Goal: Check status: Check status

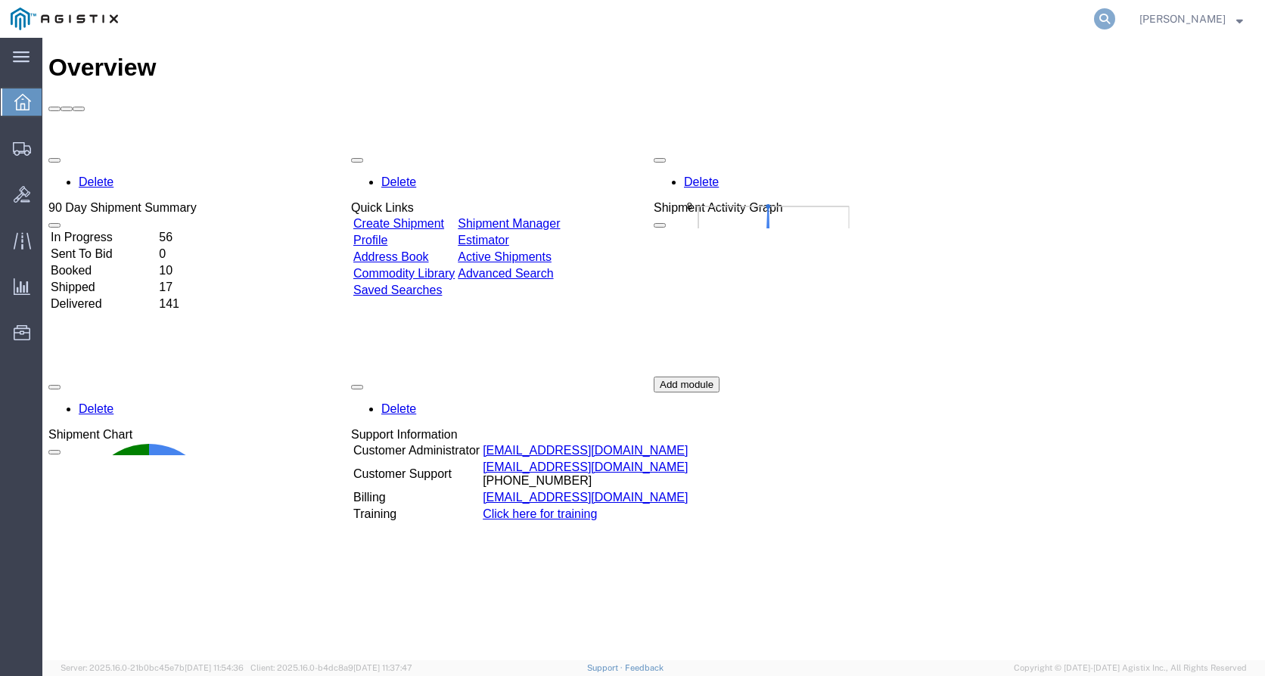
click at [1115, 13] on icon at bounding box center [1104, 18] width 21 height 21
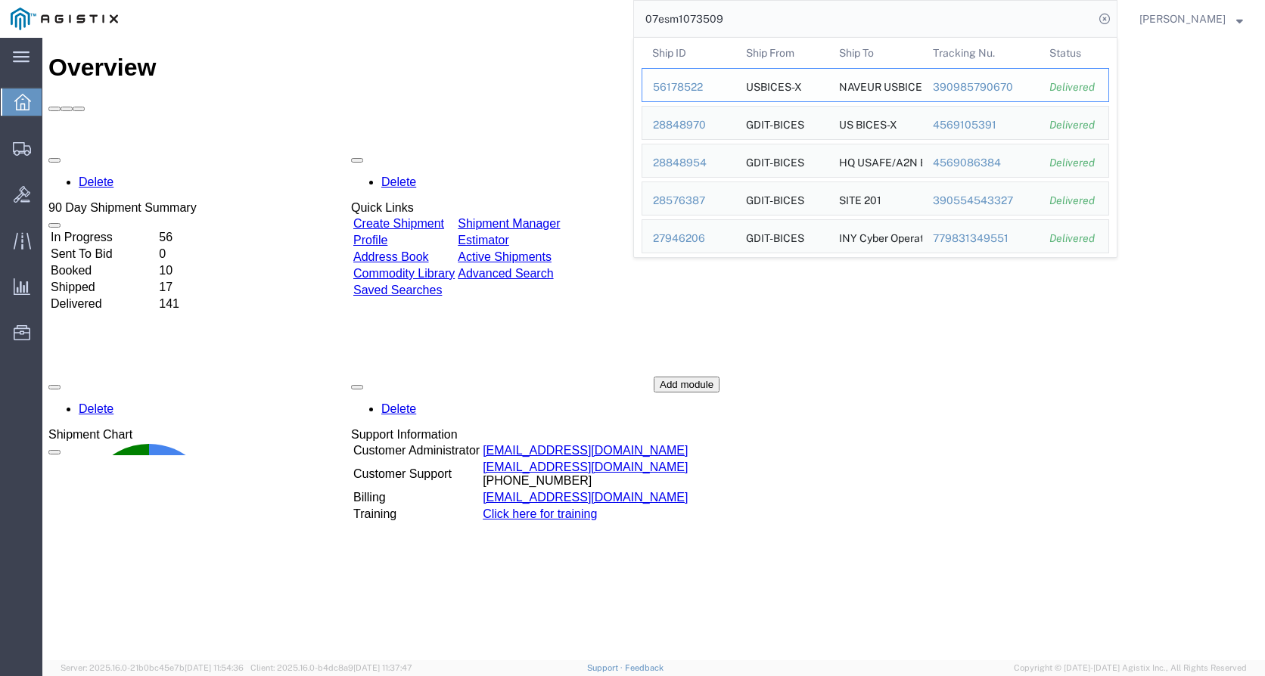
click at [694, 86] on div "56178522" at bounding box center [689, 87] width 72 height 16
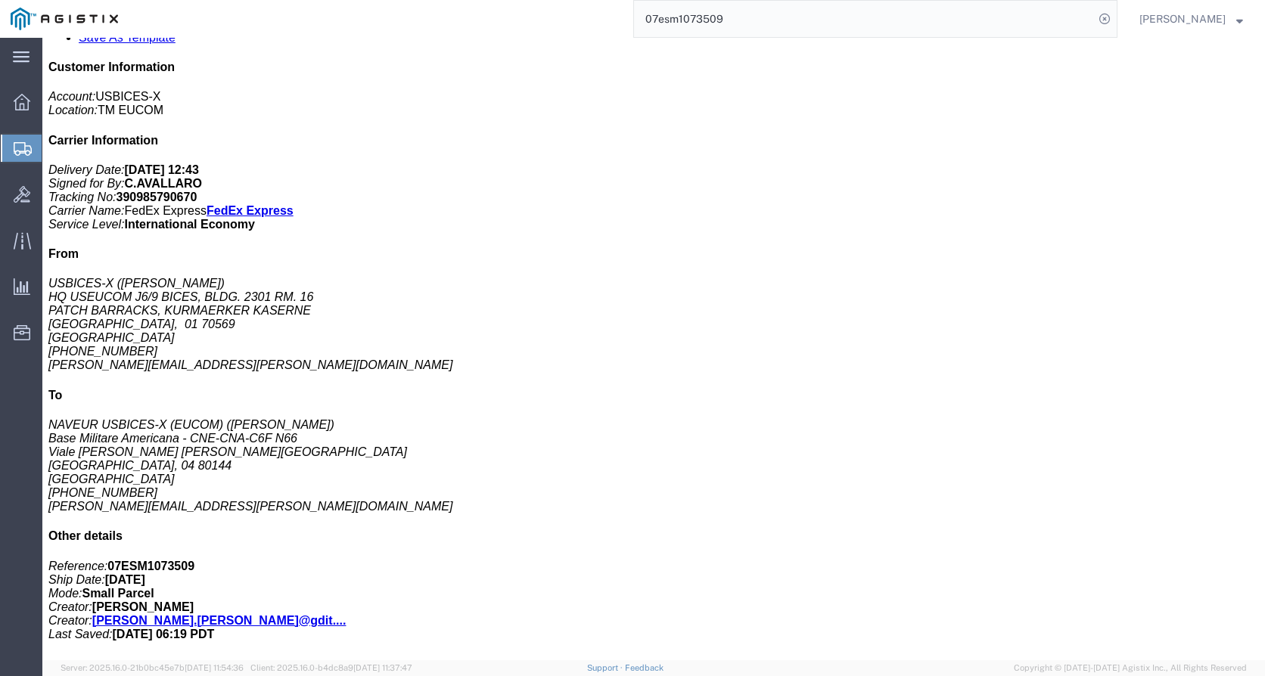
scroll to position [303, 0]
drag, startPoint x: 282, startPoint y: 369, endPoint x: 240, endPoint y: 370, distance: 42.4
click div "Total weight: 45.20 LBS ( dim ) Tracking: 390985790670 Dimensions: L 26.00 x W …"
click p "Class: 92.5"
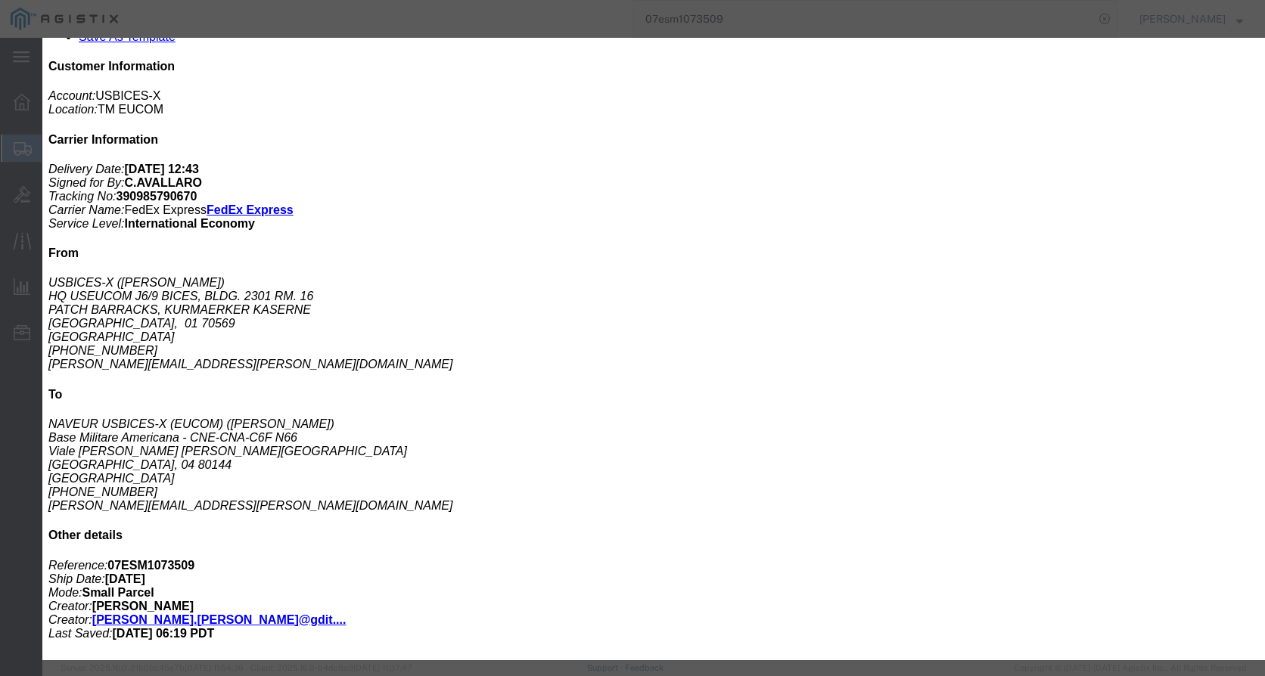
click icon "button"
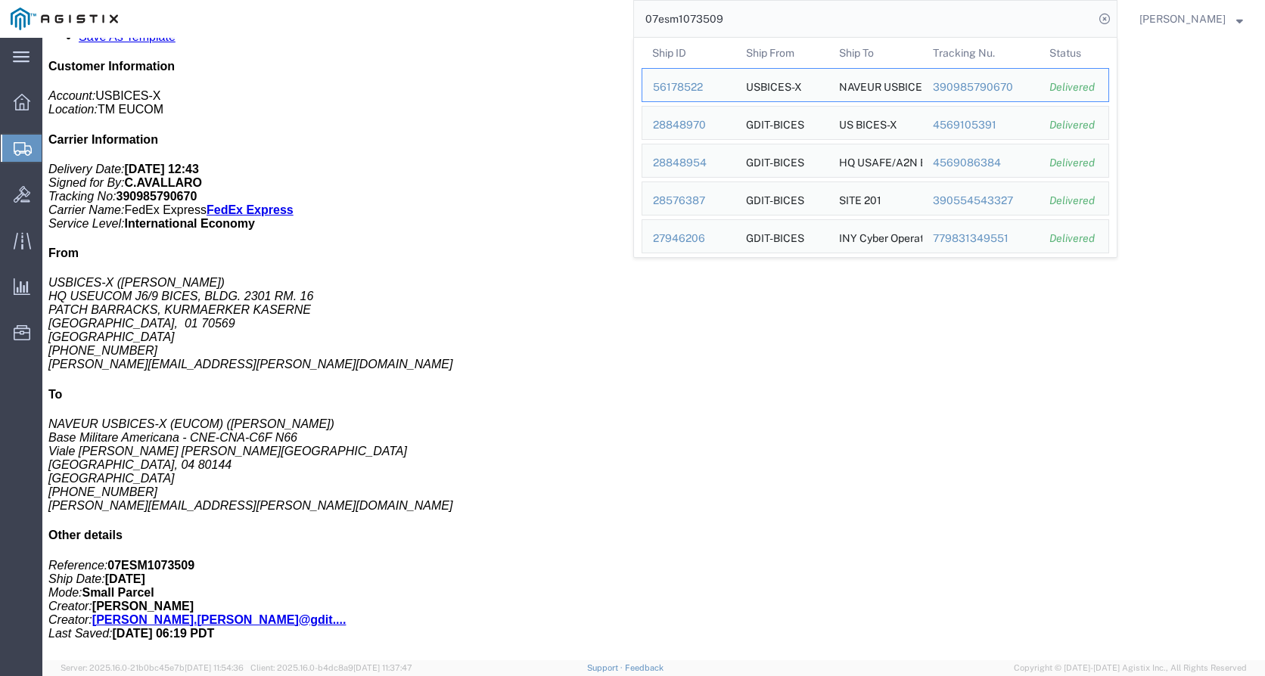
click at [778, 19] on input "07esm1073509" at bounding box center [864, 19] width 460 height 36
click at [692, 127] on div "28848970" at bounding box center [689, 125] width 72 height 16
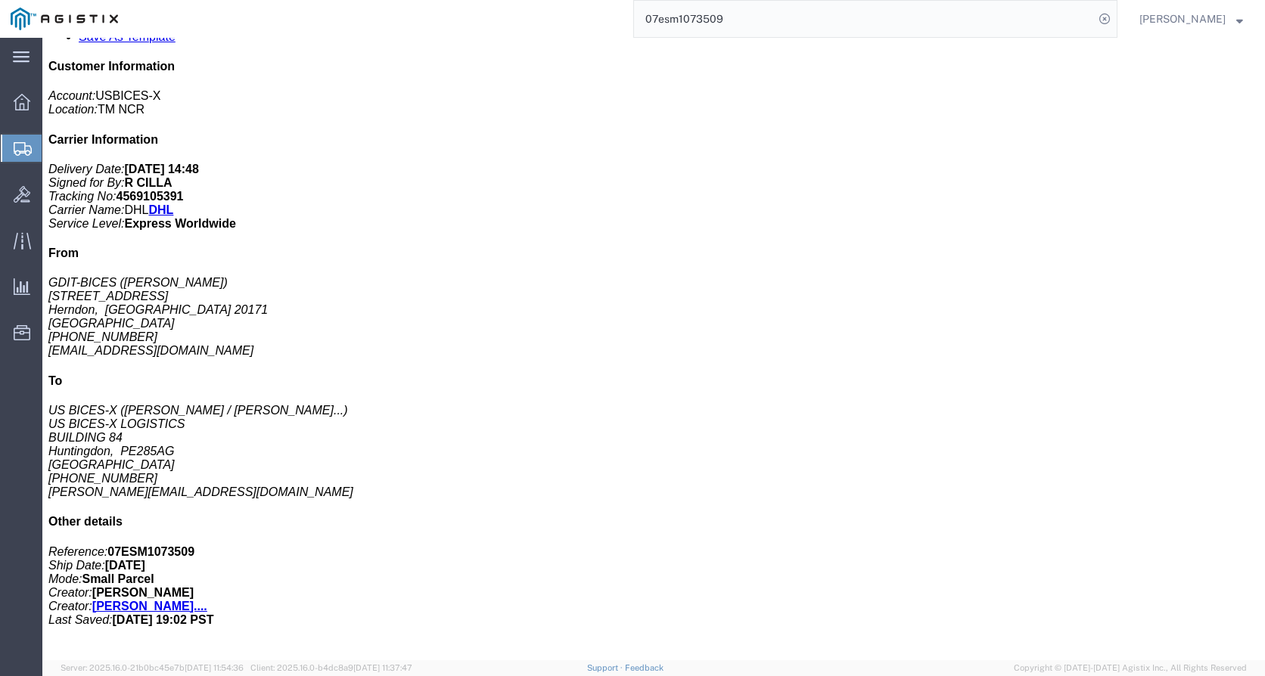
click div "CAB-ACE Cords Pieces: 54.00 Each Total value: 1598.94 USD Class: 92.5 Country o…"
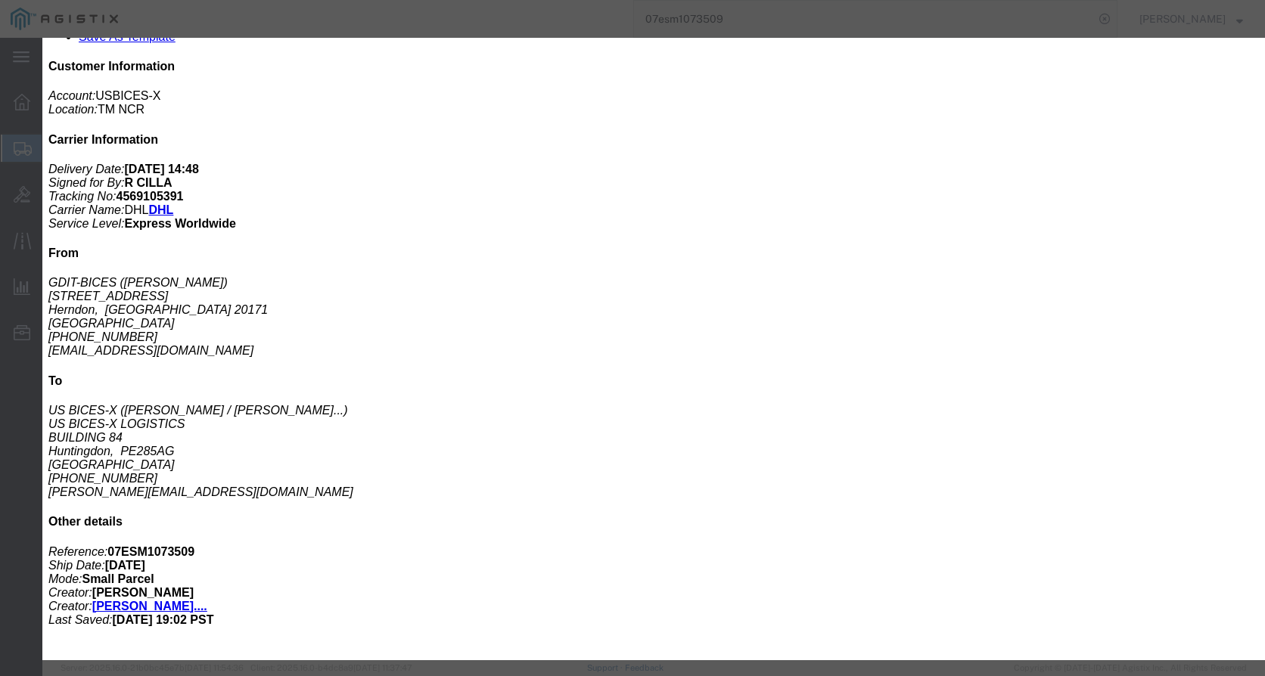
click icon "button"
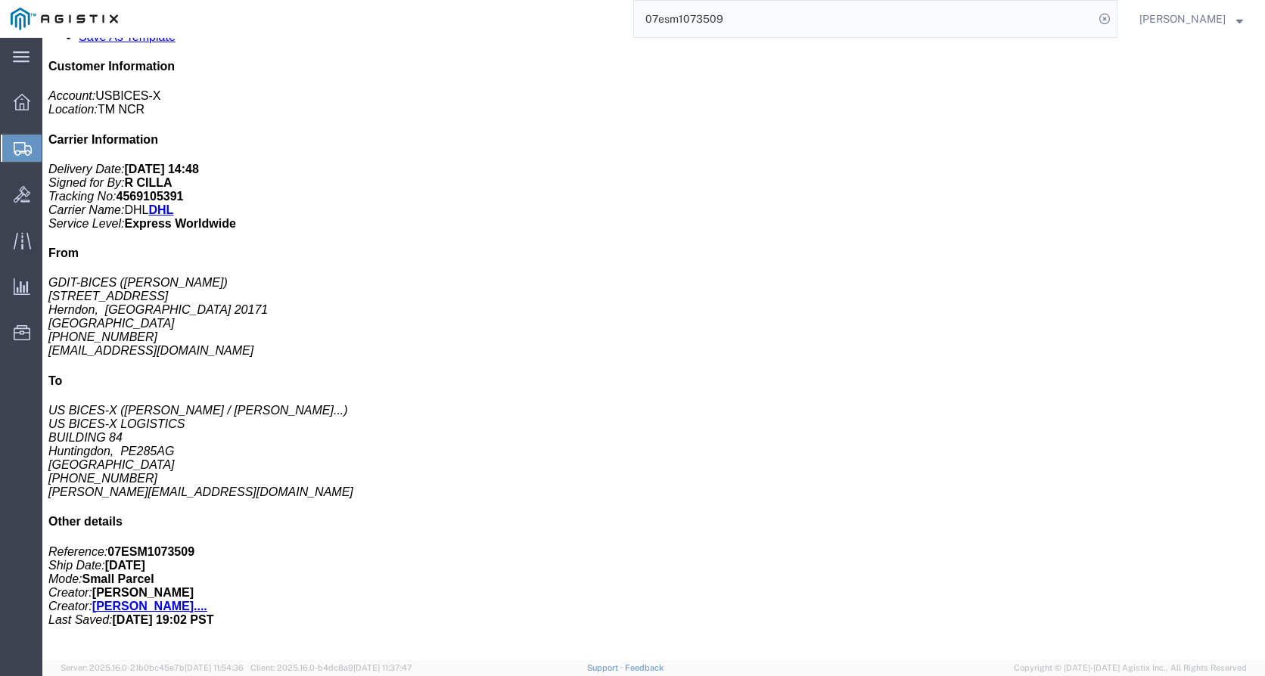
click at [810, 14] on input "07esm1073509" at bounding box center [864, 19] width 460 height 36
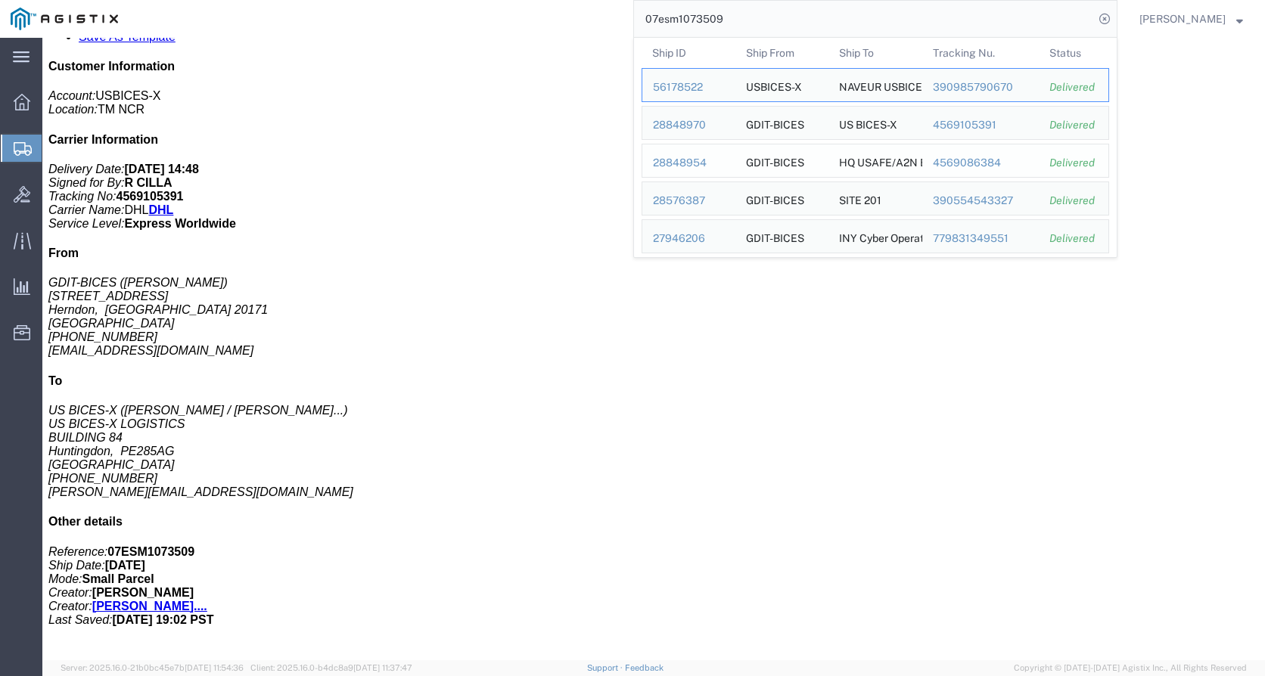
click at [697, 163] on div "28848954" at bounding box center [689, 163] width 72 height 16
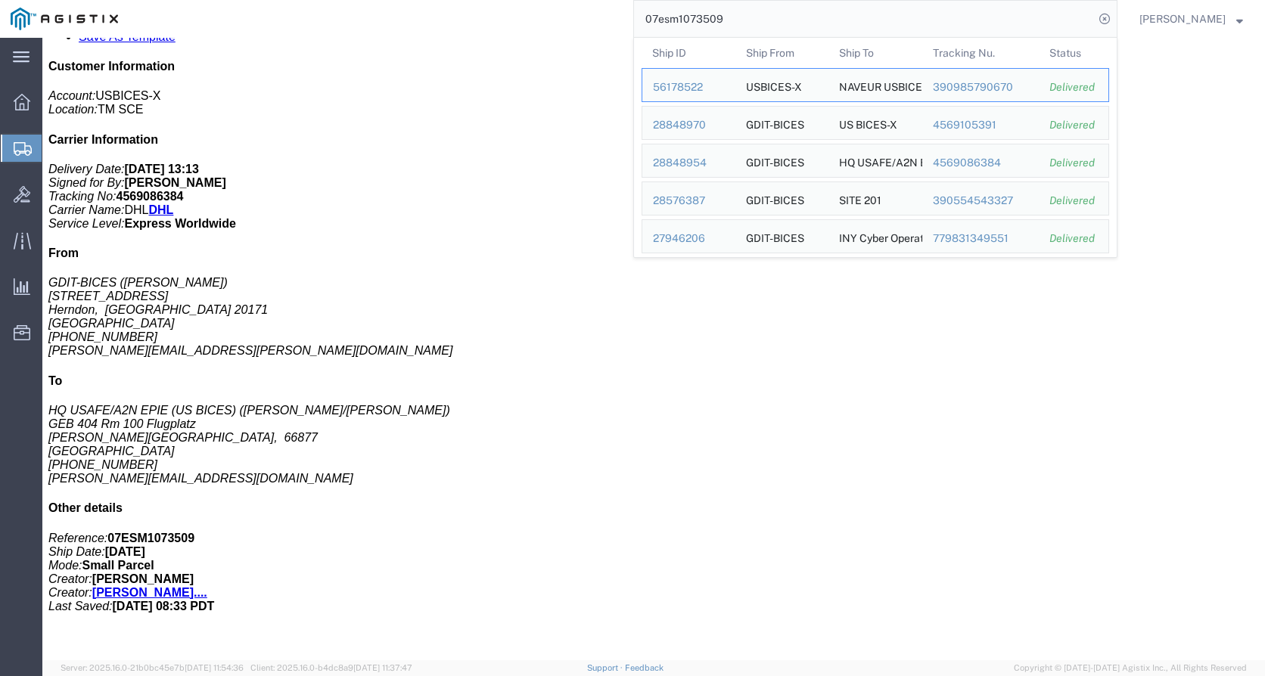
click at [757, 21] on input "07esm1073509" at bounding box center [864, 19] width 460 height 36
click at [691, 198] on div "28576387" at bounding box center [689, 201] width 72 height 16
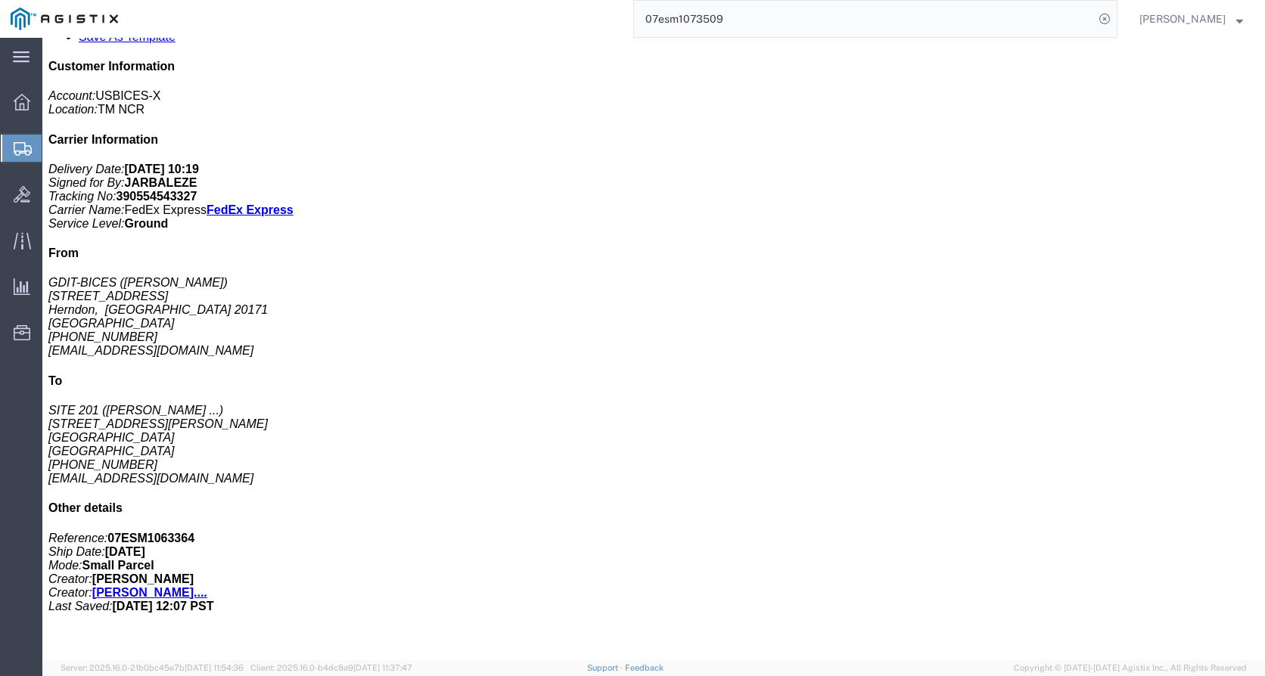
click p "Class: 92.5"
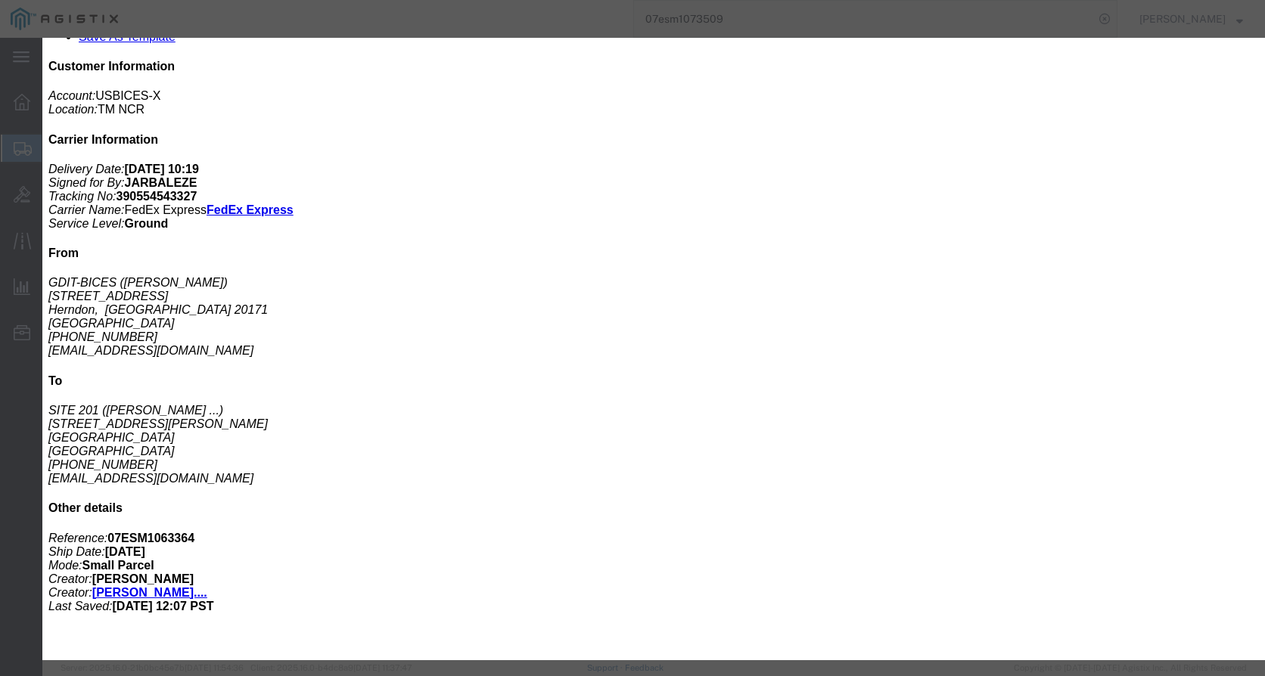
click icon "button"
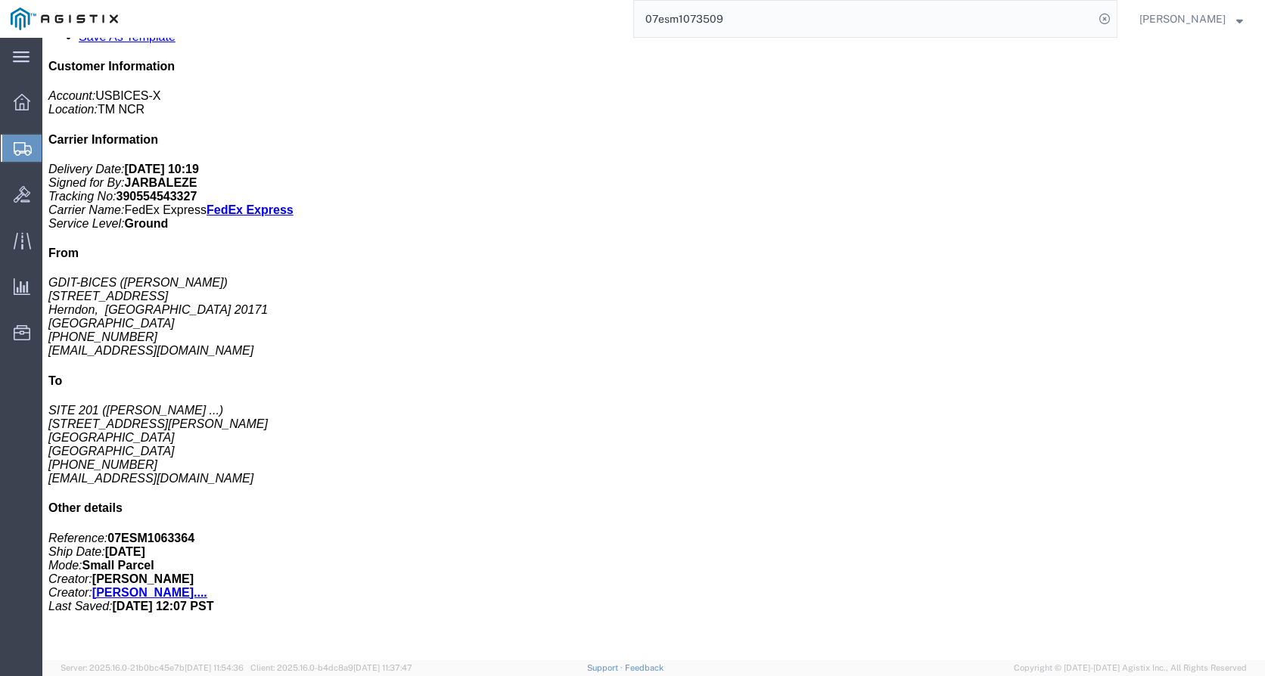
click p "Class: 92.5"
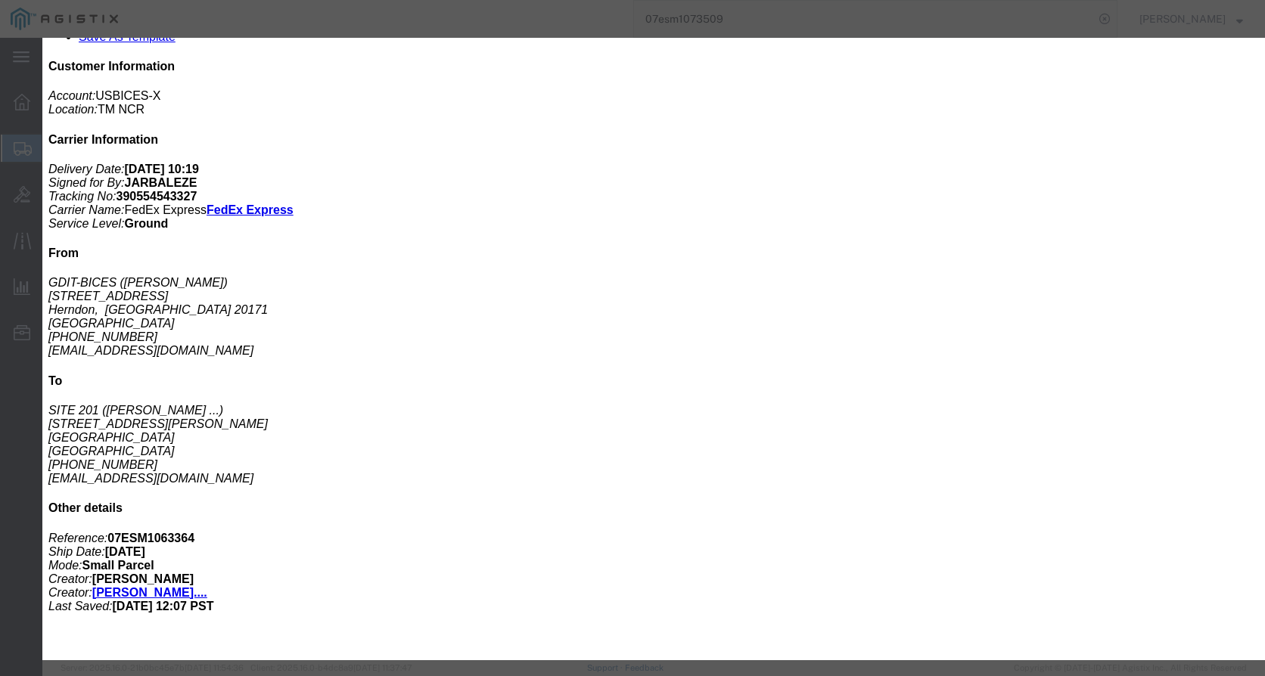
click icon "button"
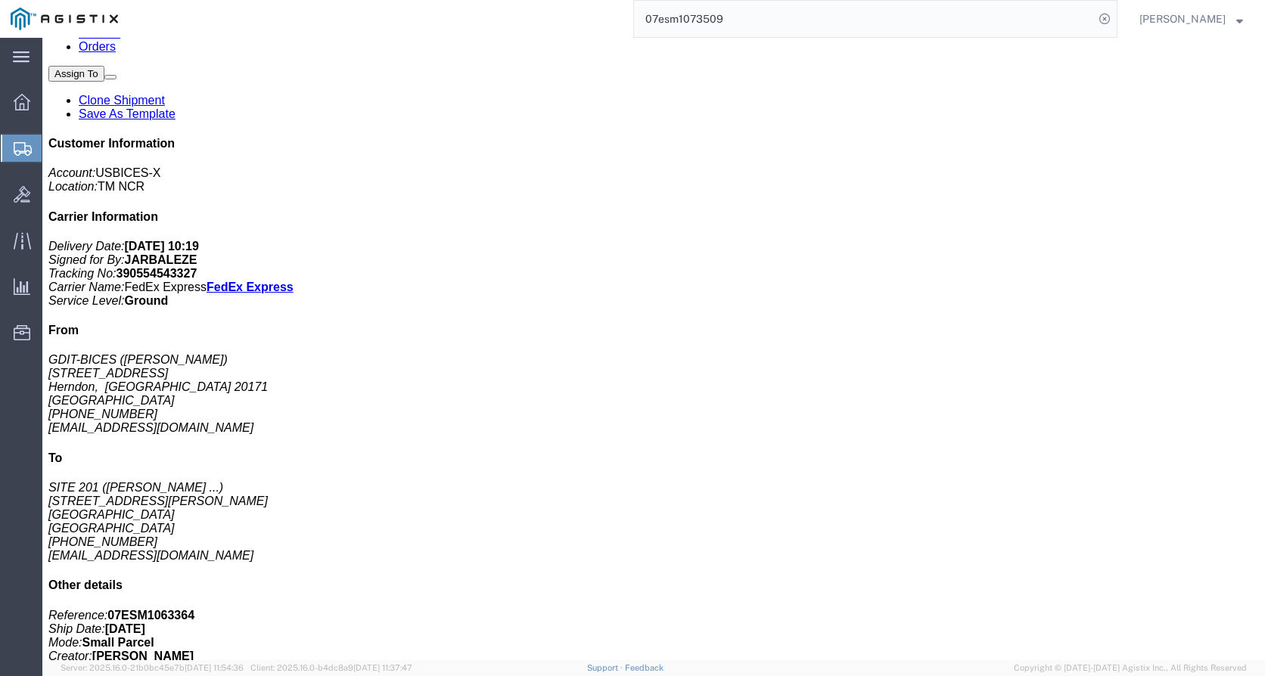
scroll to position [227, 0]
click at [766, 14] on input "07esm1073509" at bounding box center [864, 19] width 460 height 36
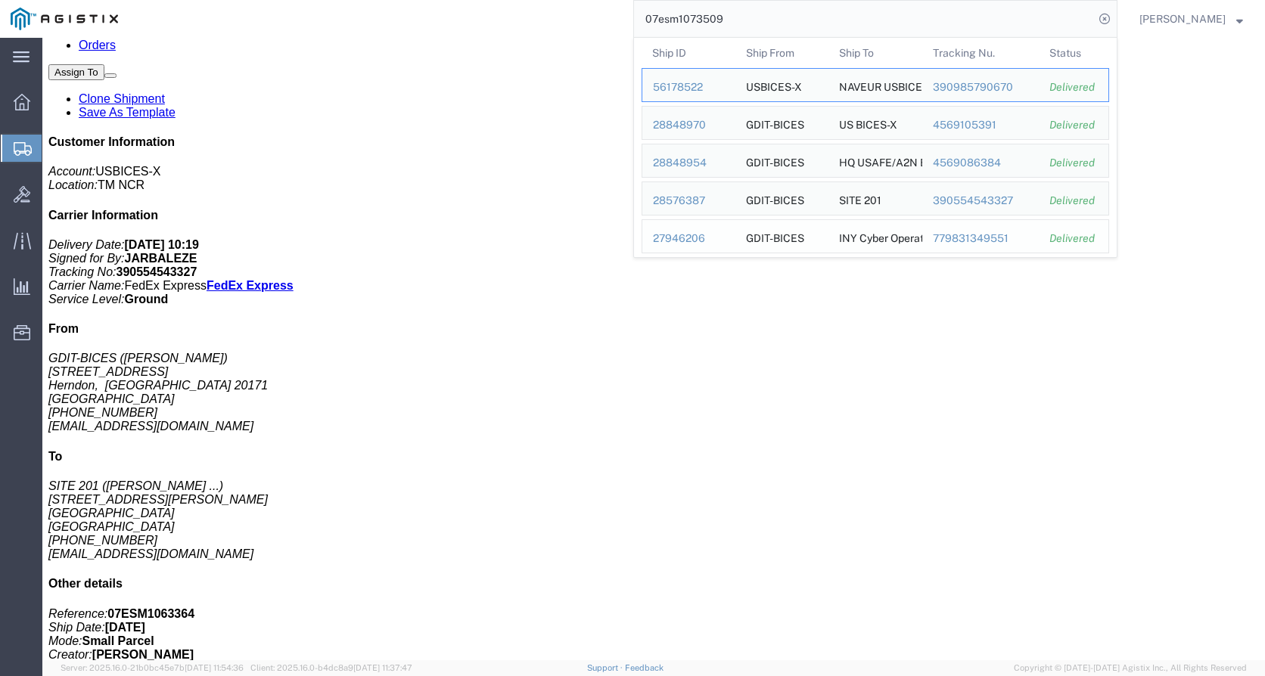
click at [702, 242] on div "27946206" at bounding box center [689, 239] width 72 height 16
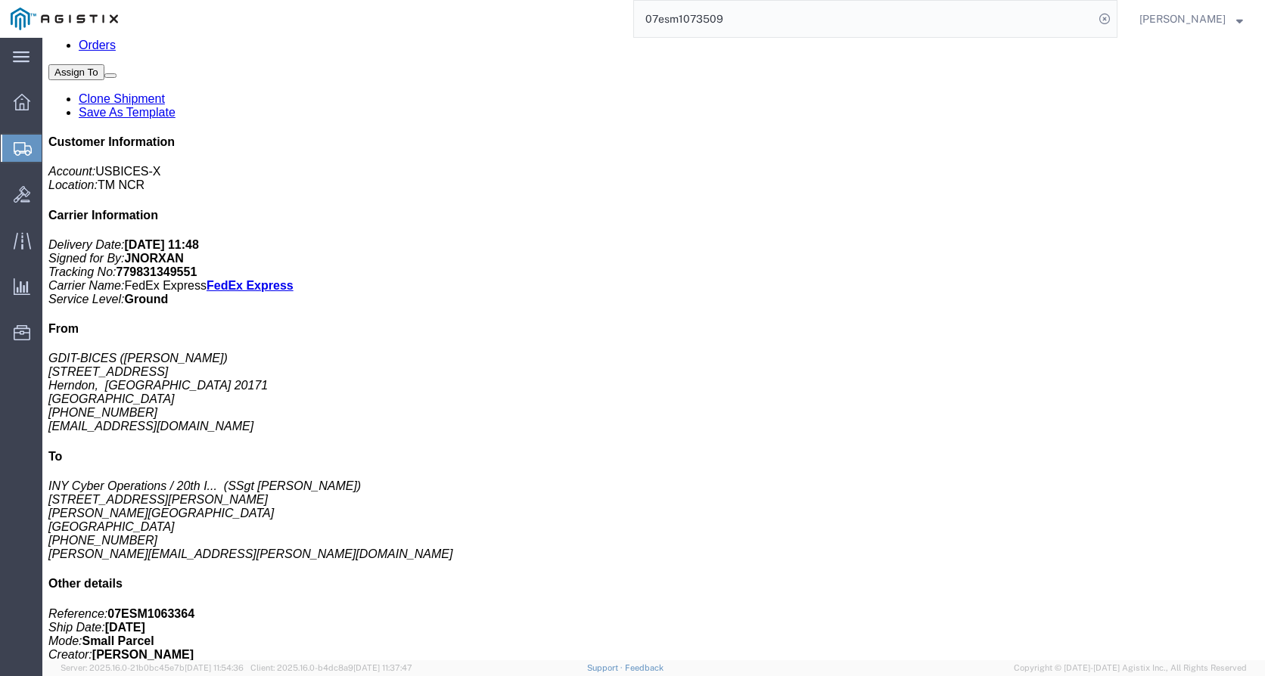
click p "Total value: 3233.89 USD"
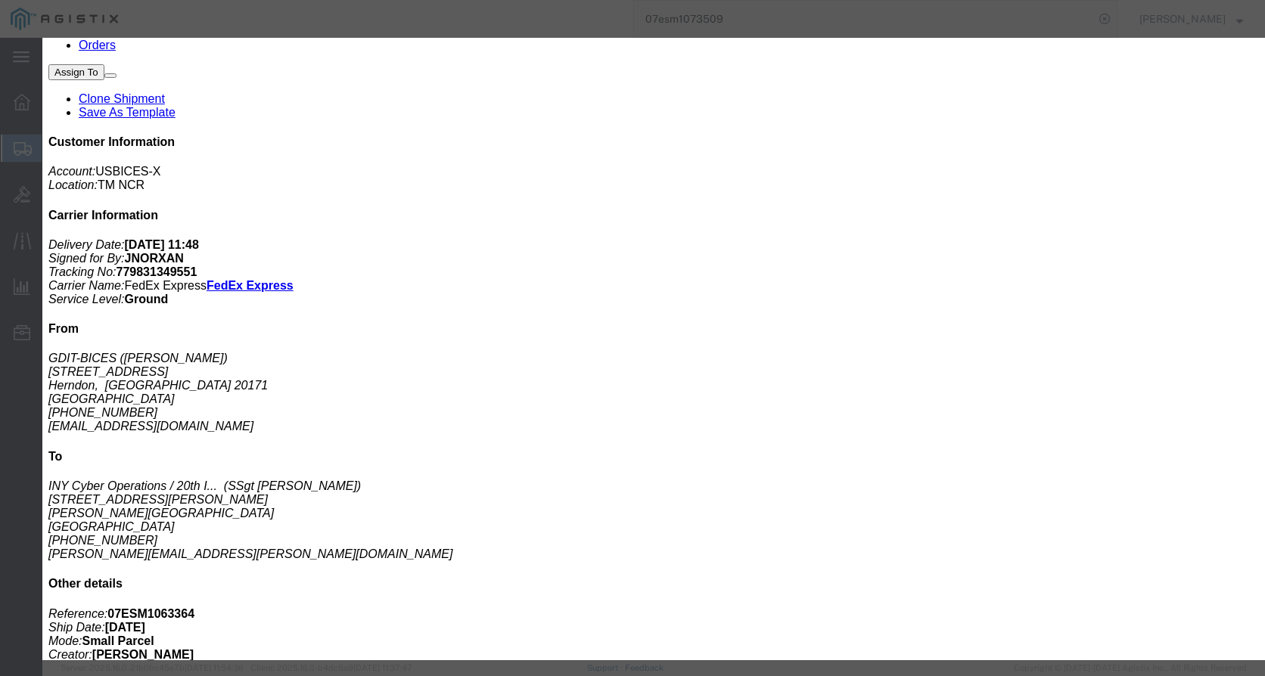
drag, startPoint x: 1015, startPoint y: 51, endPoint x: 990, endPoint y: 59, distance: 26.3
click button "button"
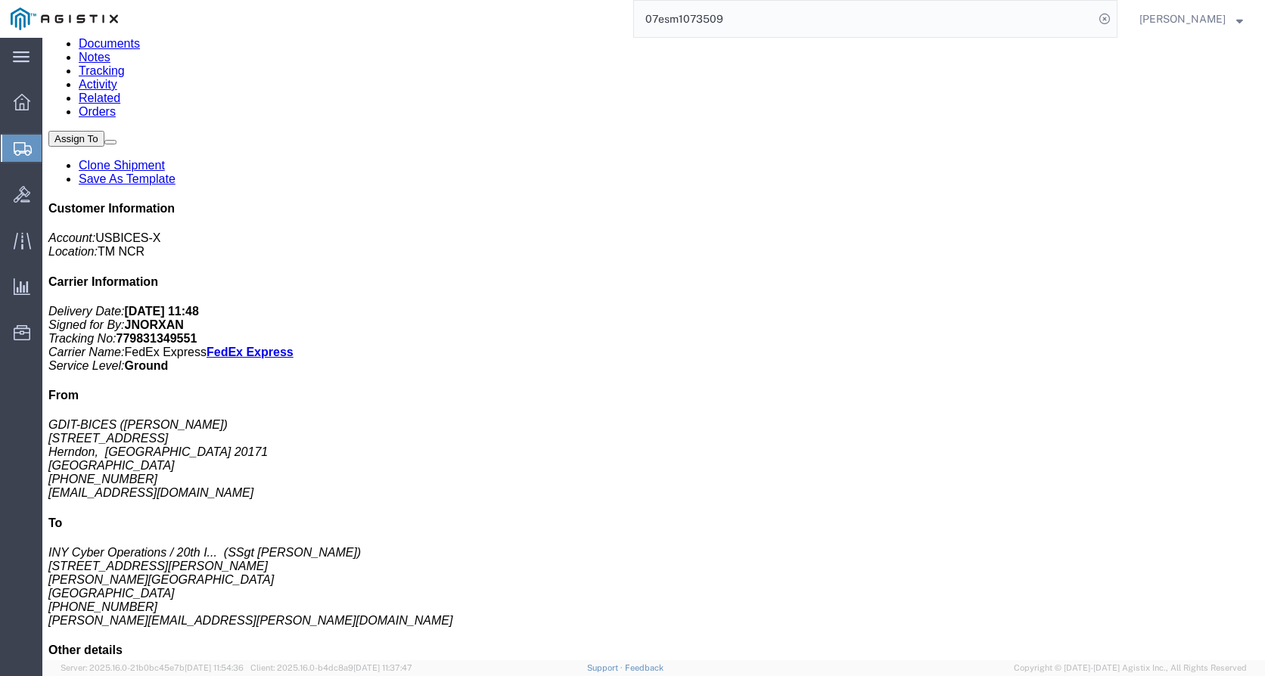
scroll to position [151, 0]
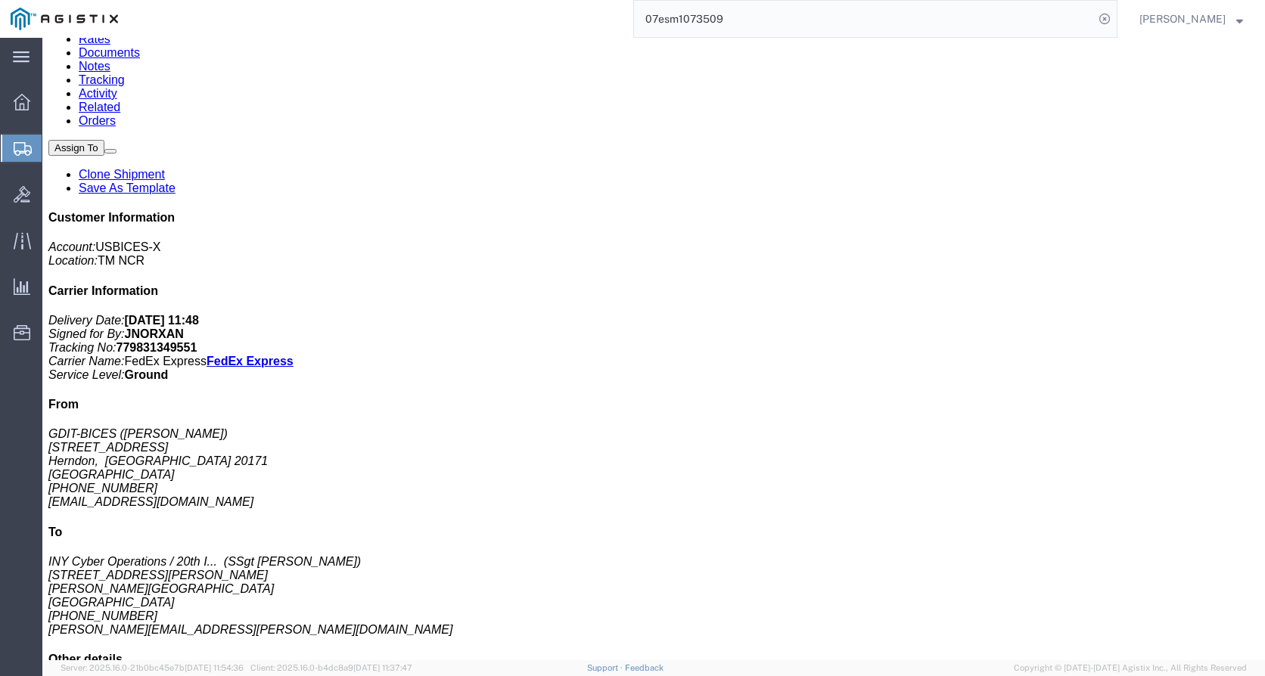
click p "Total value: 3233.89 USD"
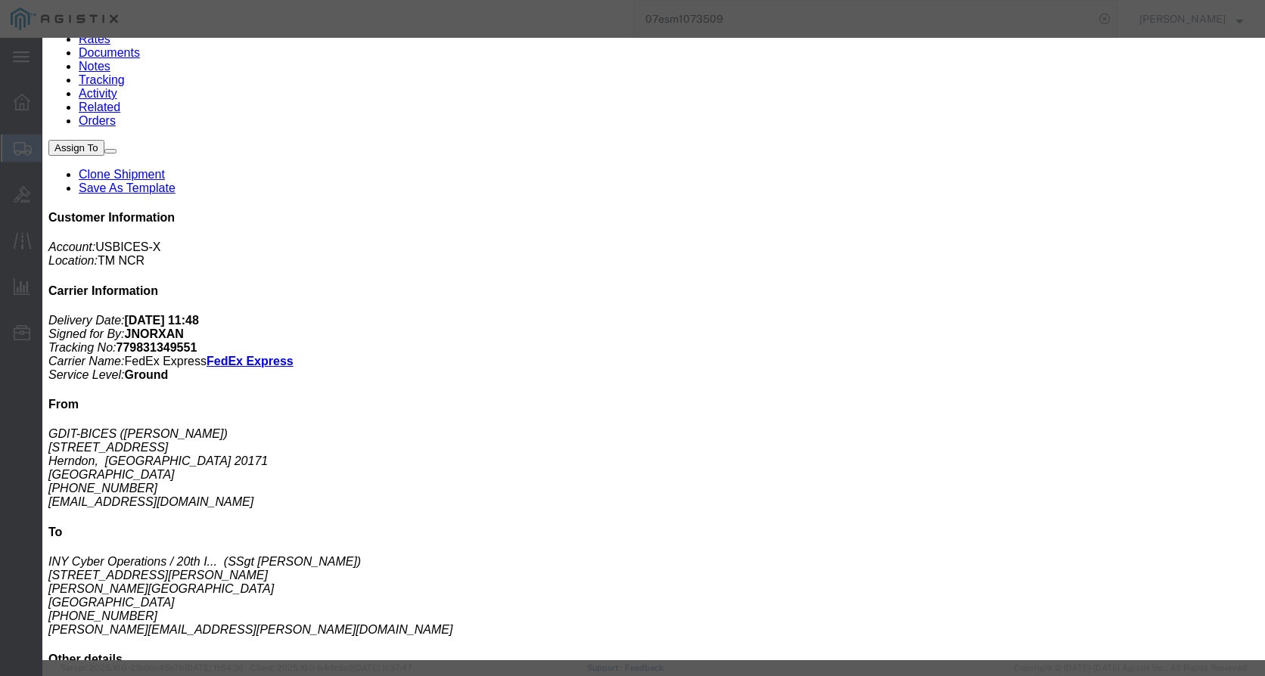
click icon "button"
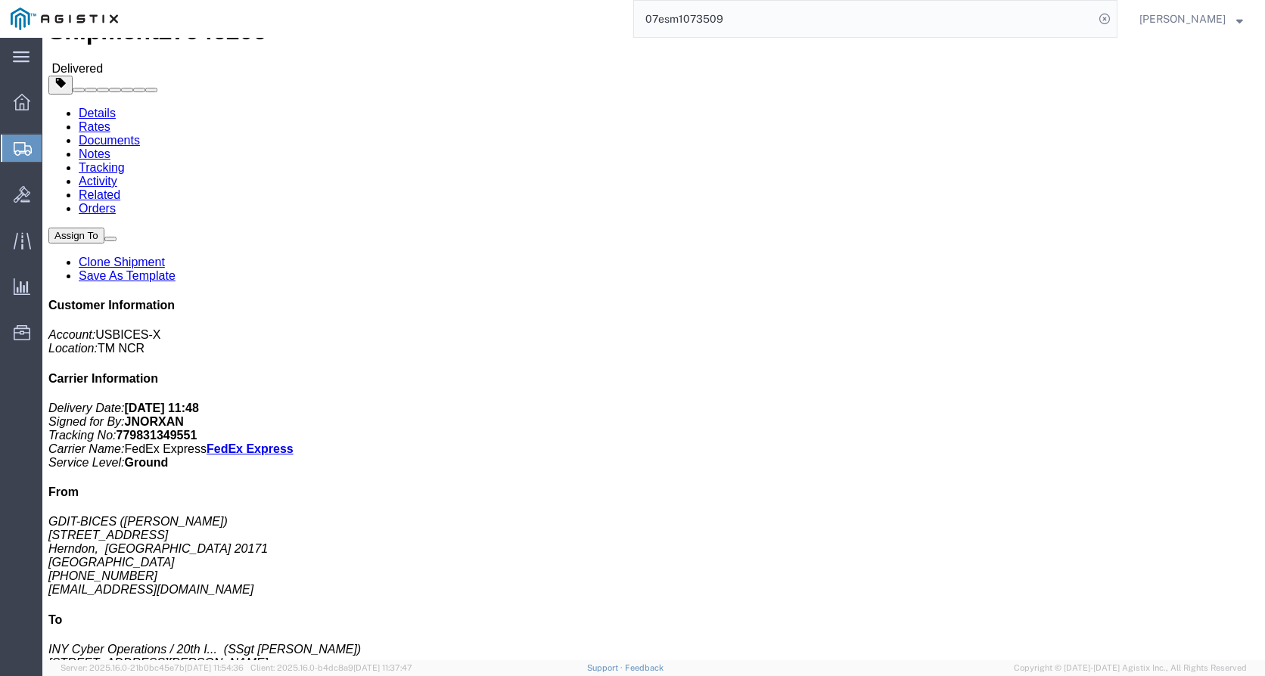
scroll to position [0, 0]
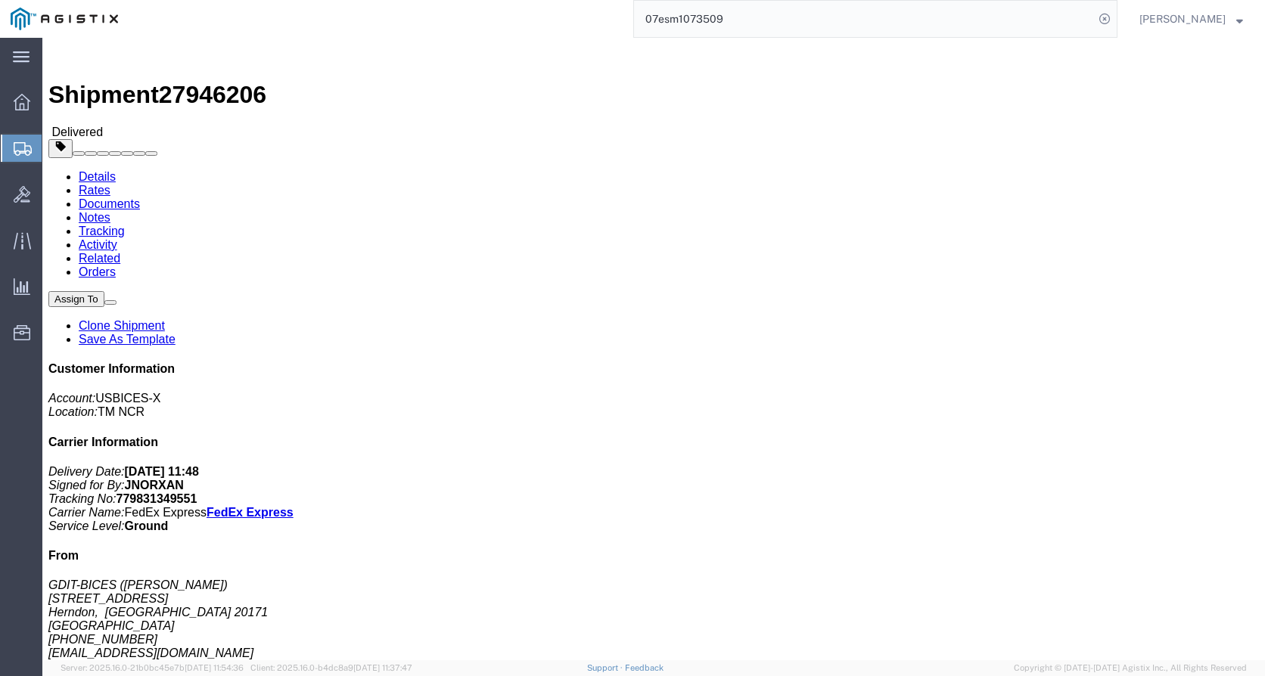
click at [754, 23] on input "07esm1073509" at bounding box center [864, 19] width 460 height 36
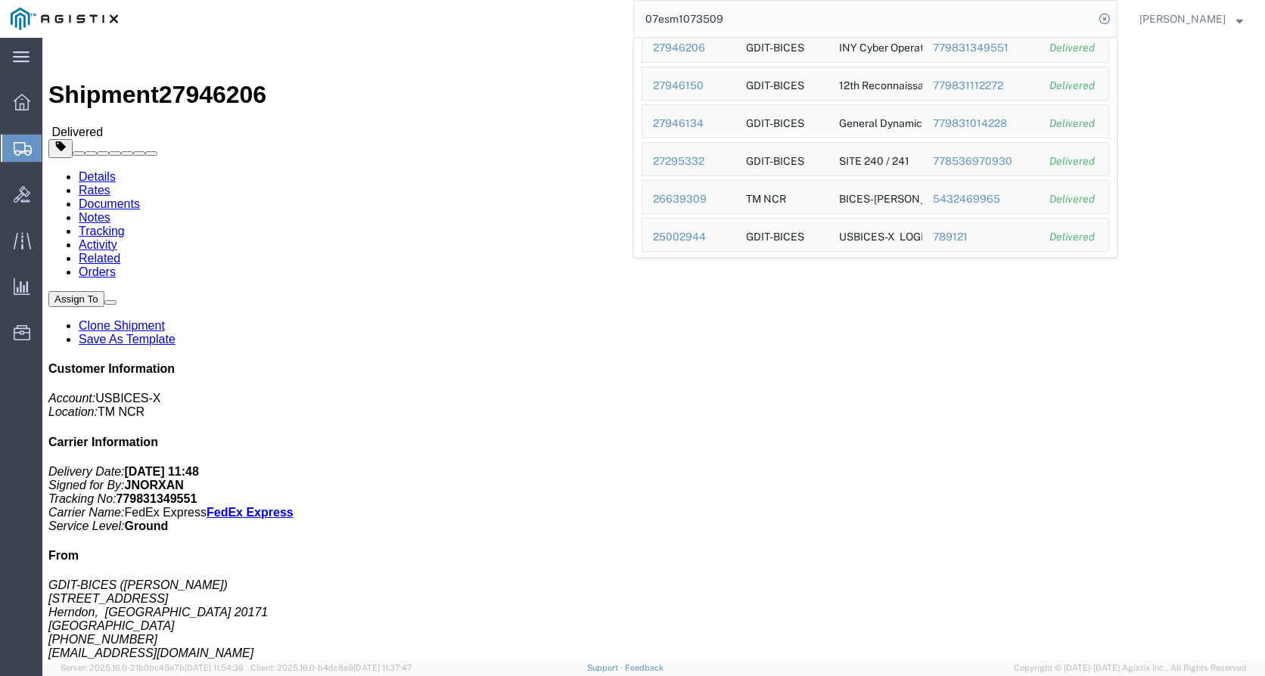
scroll to position [193, 0]
click at [694, 231] on div "25002944" at bounding box center [689, 235] width 72 height 16
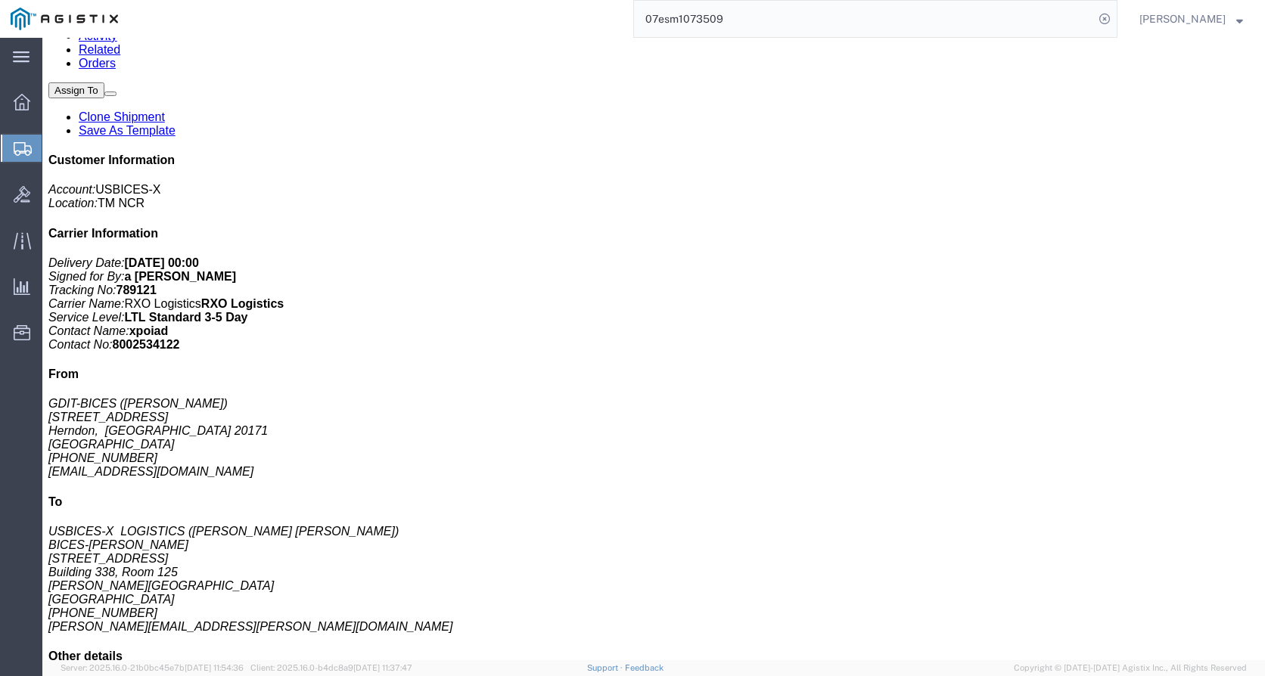
scroll to position [303, 0]
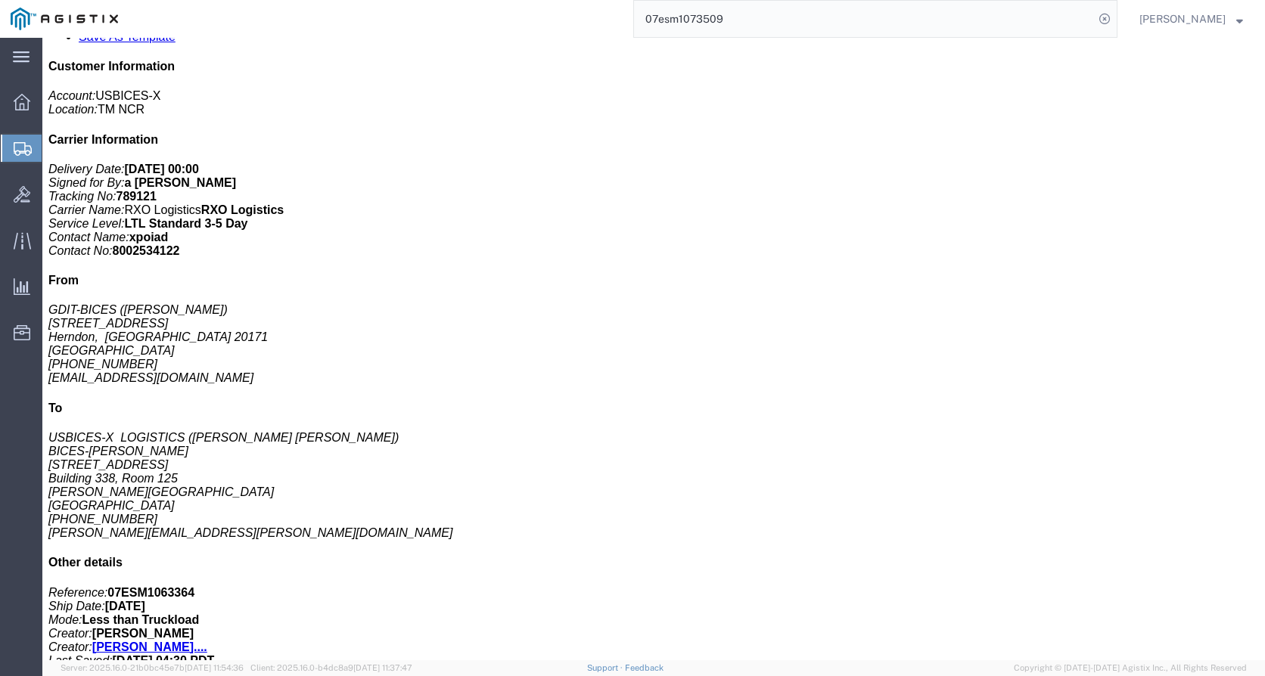
click div "IP Phone Pieces: 15.00 Each Total value: 3653.14 USD Class: 92.5"
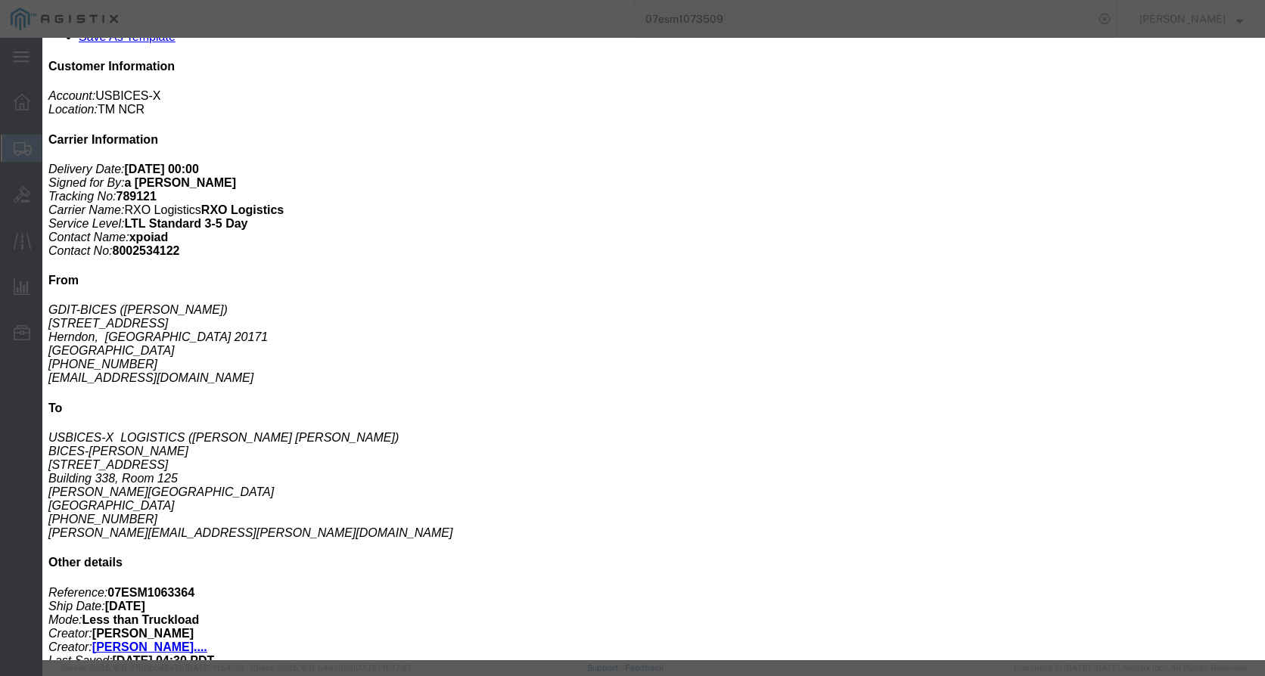
click icon "button"
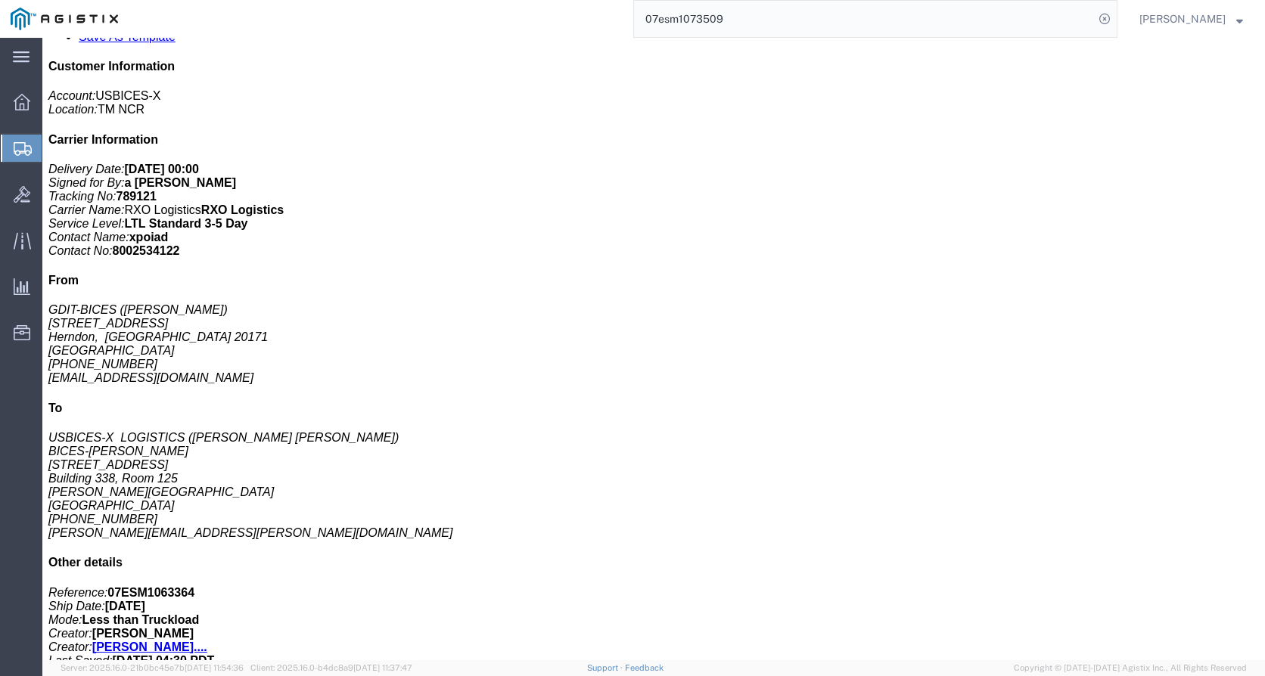
click div "Desktop VTC System Pieces: 4.00 Each Total value: 7346.26 USD Class: 92.5"
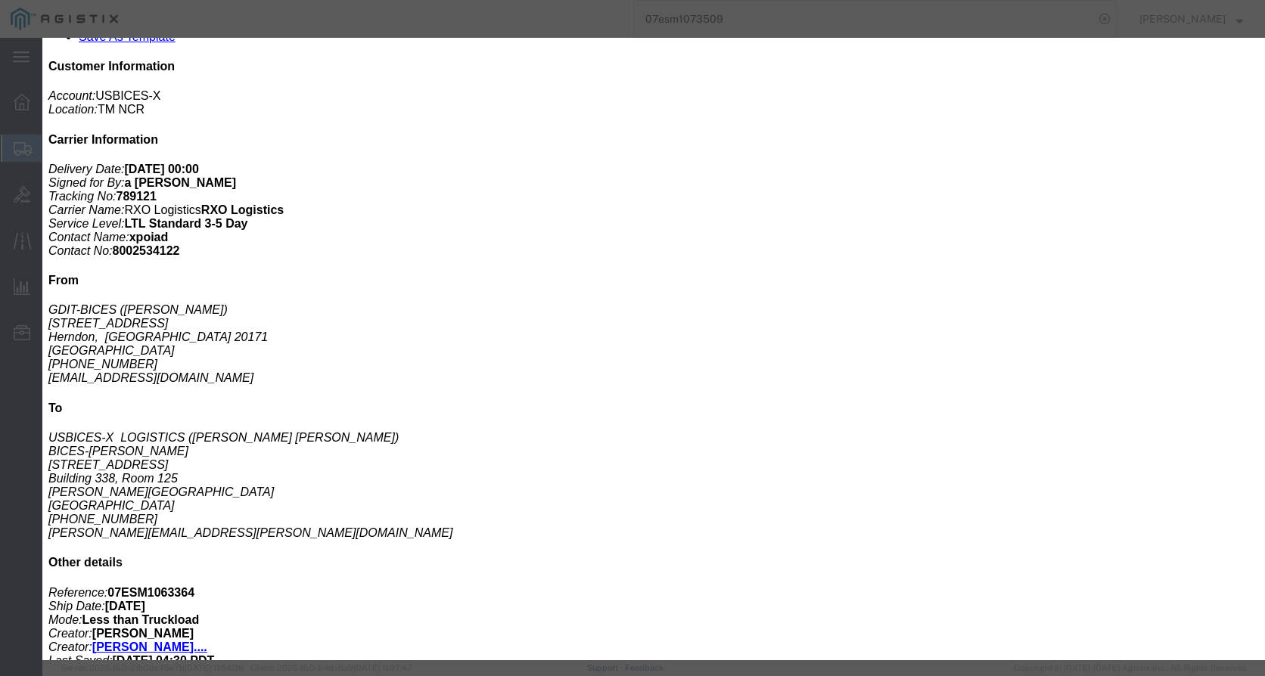
click icon "button"
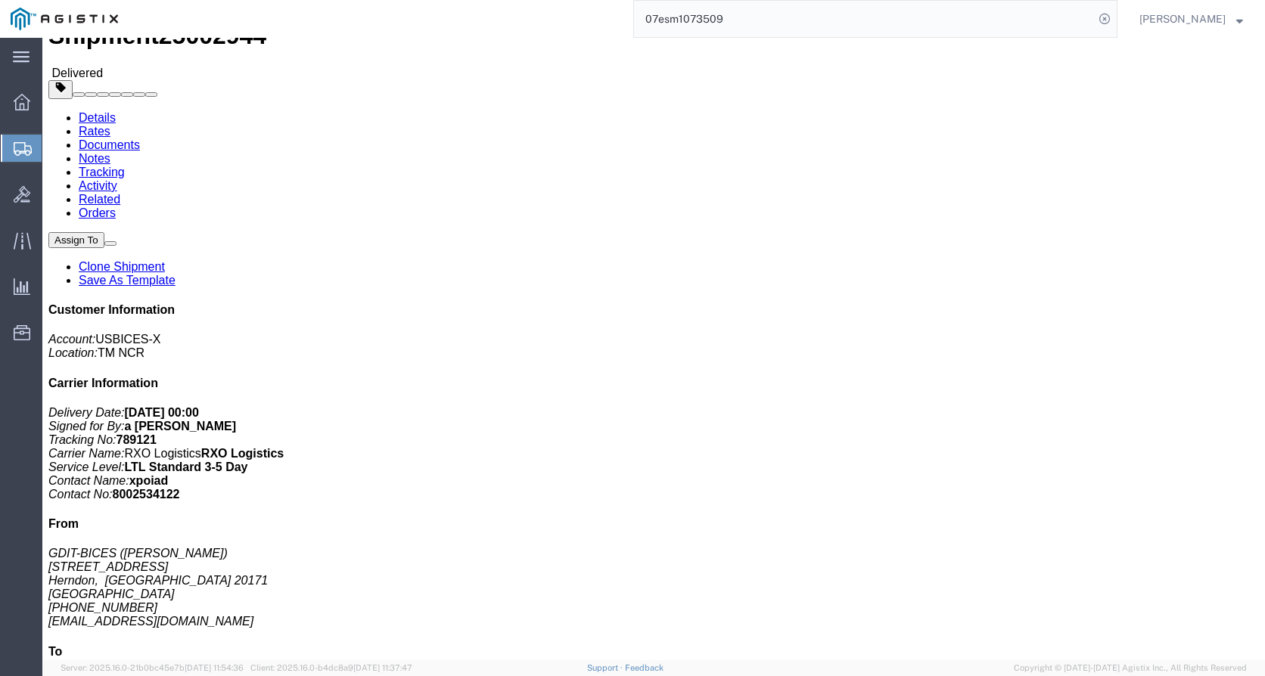
scroll to position [0, 0]
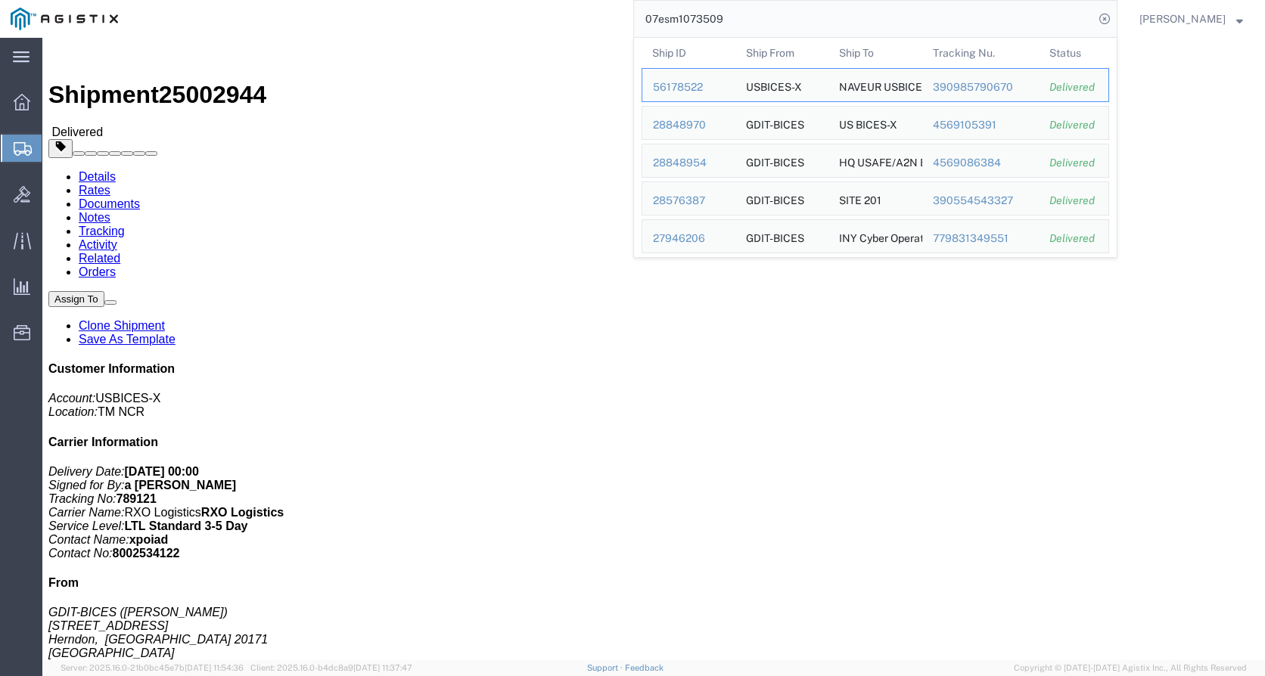
drag, startPoint x: 739, startPoint y: 14, endPoint x: 651, endPoint y: 17, distance: 87.8
click at [657, 16] on input "07esm1073509" at bounding box center [864, 19] width 460 height 36
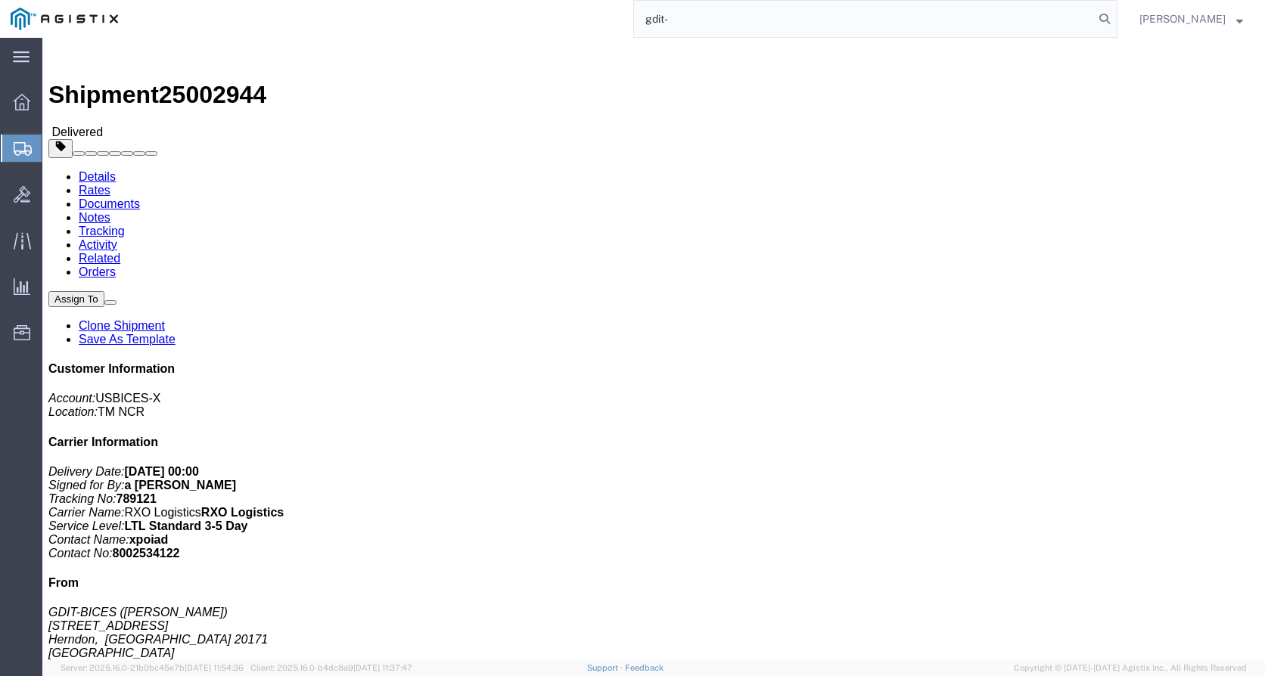
click at [714, 20] on input "gdit-" at bounding box center [864, 19] width 460 height 36
type input "gdit-73467"
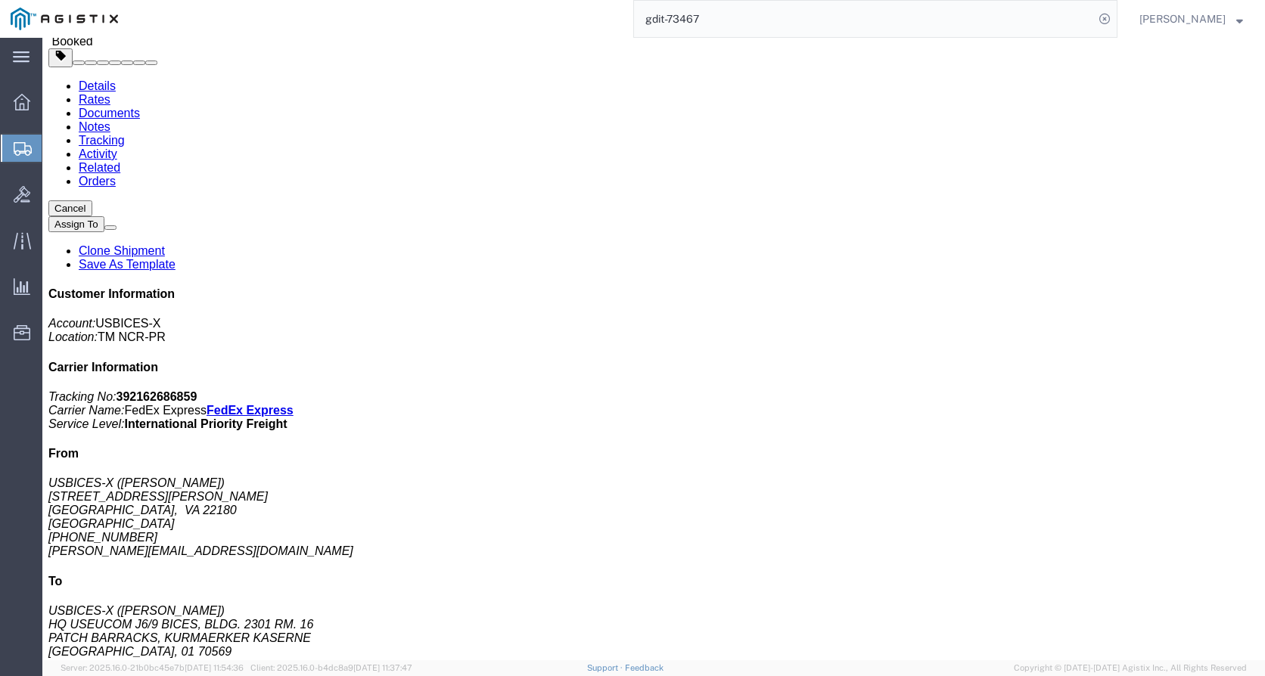
scroll to position [76, 0]
